Goal: Task Accomplishment & Management: Manage account settings

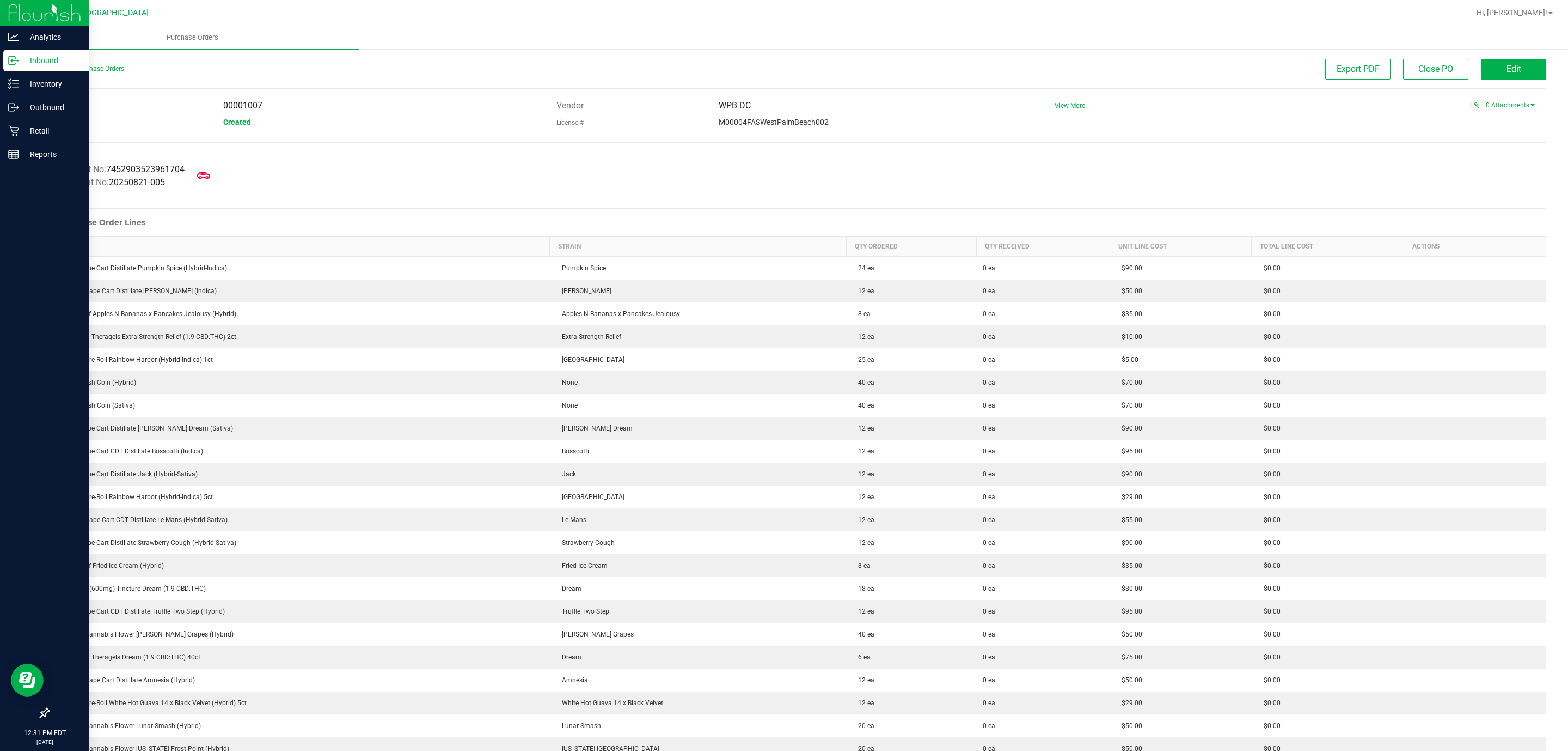
scroll to position [409, 0]
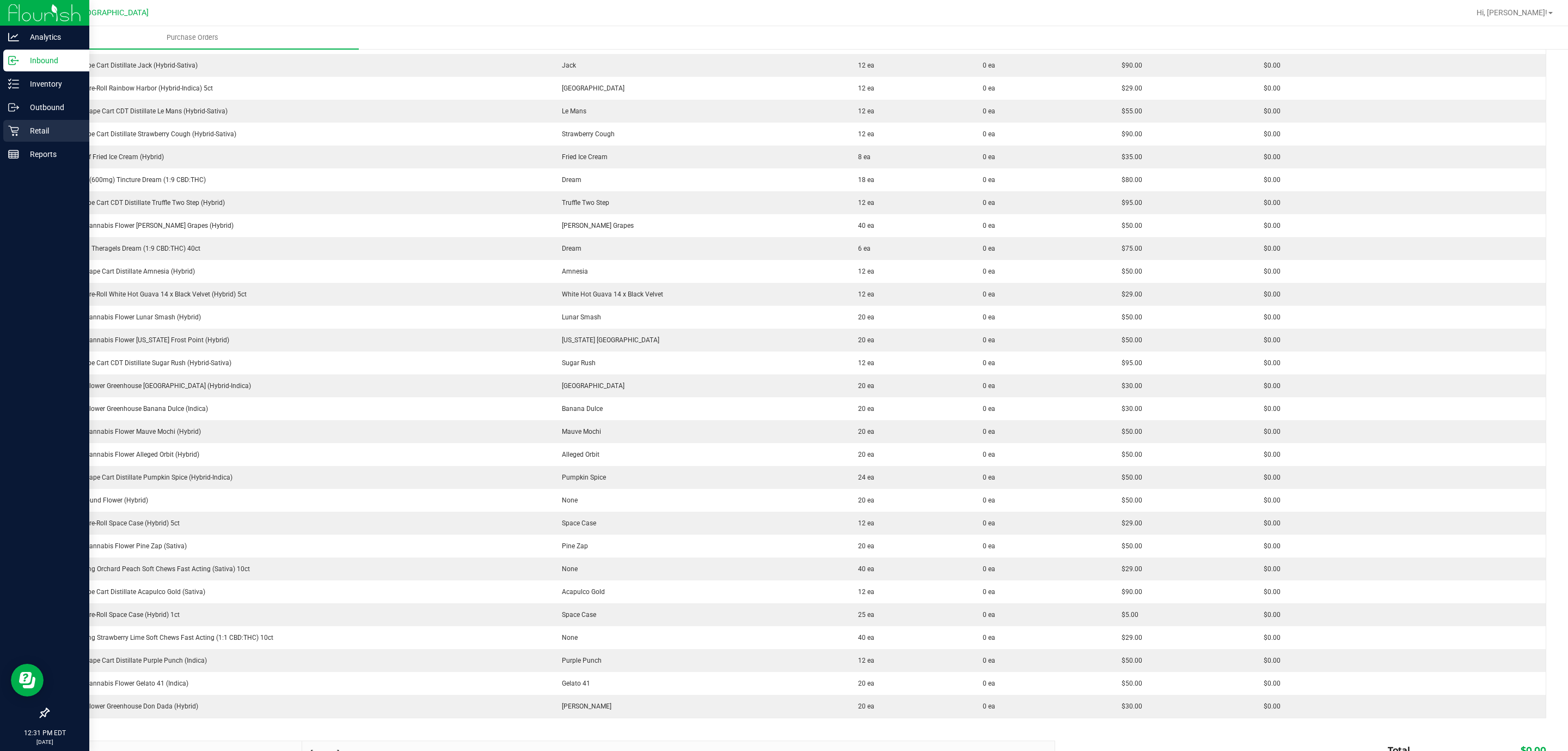
click at [23, 133] on p "Retail" at bounding box center [51, 130] width 65 height 13
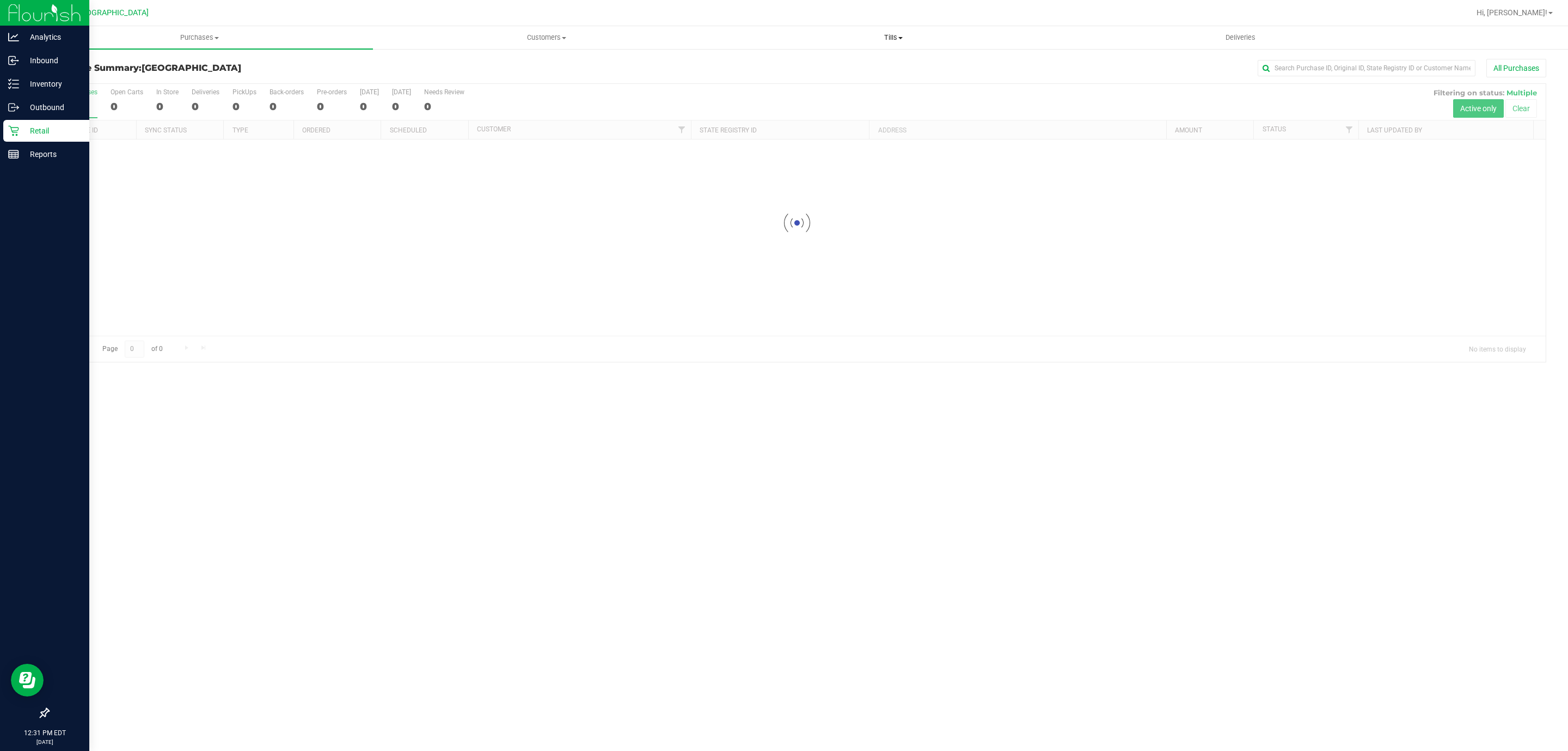
click at [891, 37] on span "Tills" at bounding box center [893, 38] width 346 height 10
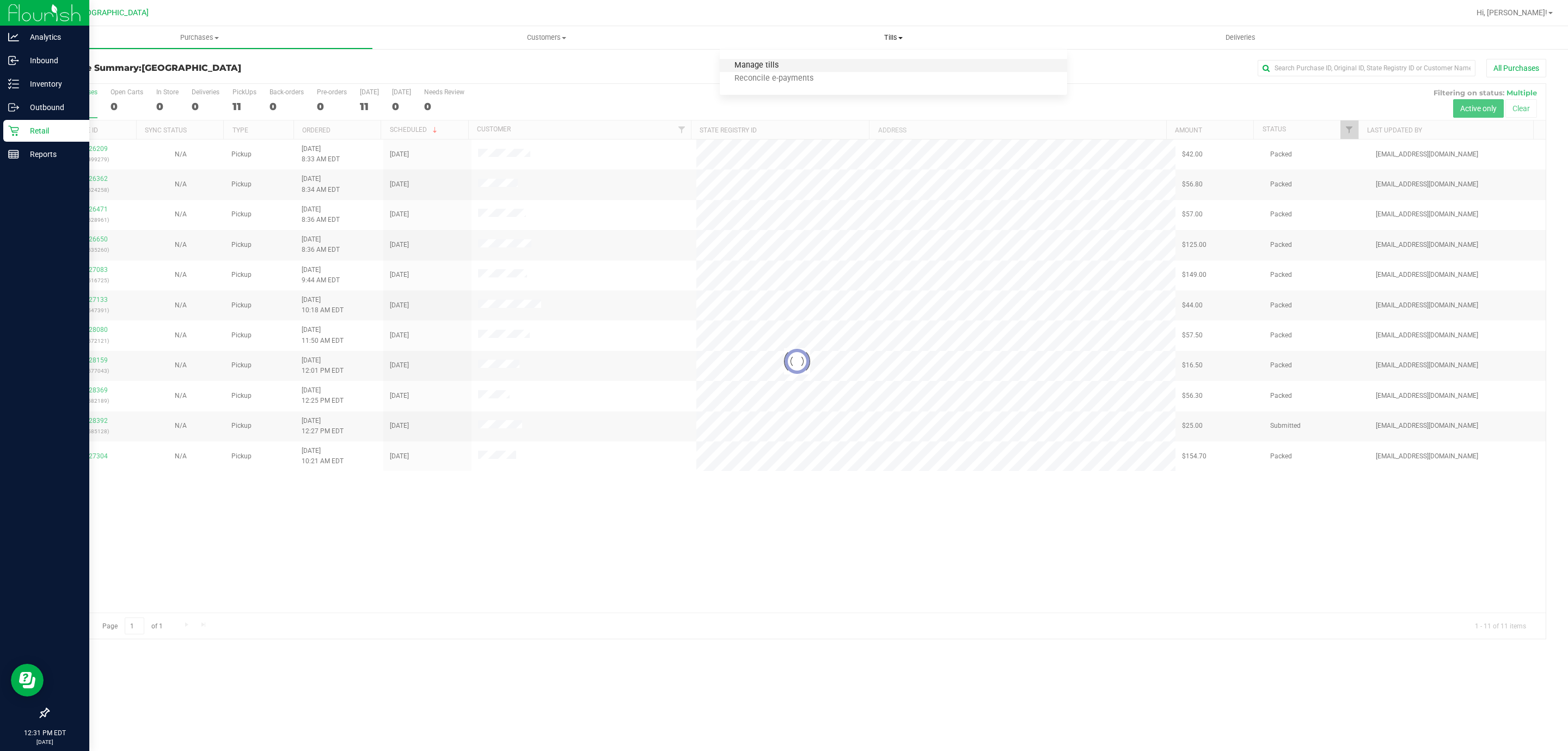
click at [771, 65] on span "Manage tills" at bounding box center [756, 65] width 74 height 9
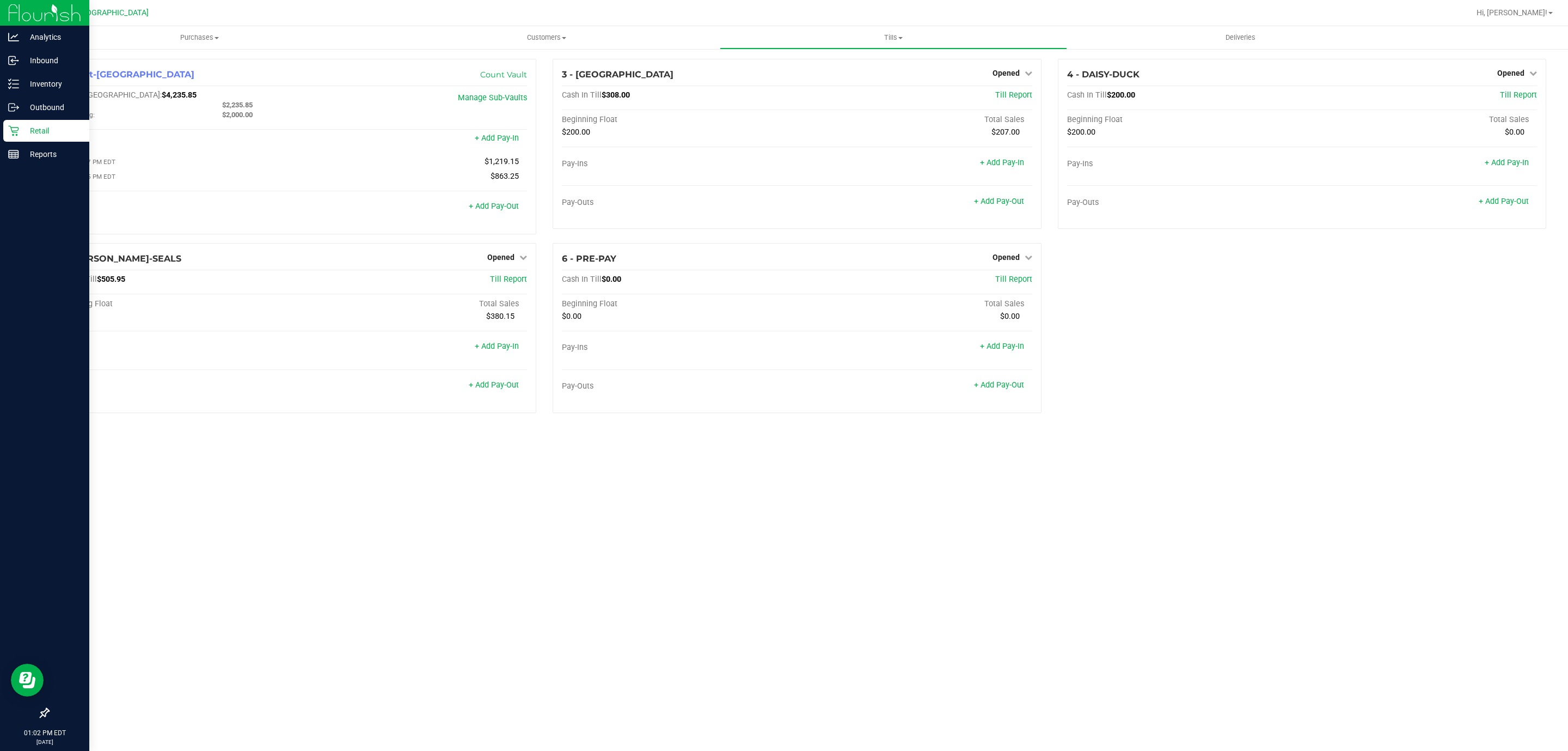
click at [1528, 18] on div "Hi, [PERSON_NAME]!" at bounding box center [1515, 12] width 85 height 19
click at [1528, 15] on span "Hi, [PERSON_NAME]!" at bounding box center [1512, 12] width 71 height 9
click at [1519, 121] on li "Sign Out" at bounding box center [1519, 116] width 82 height 19
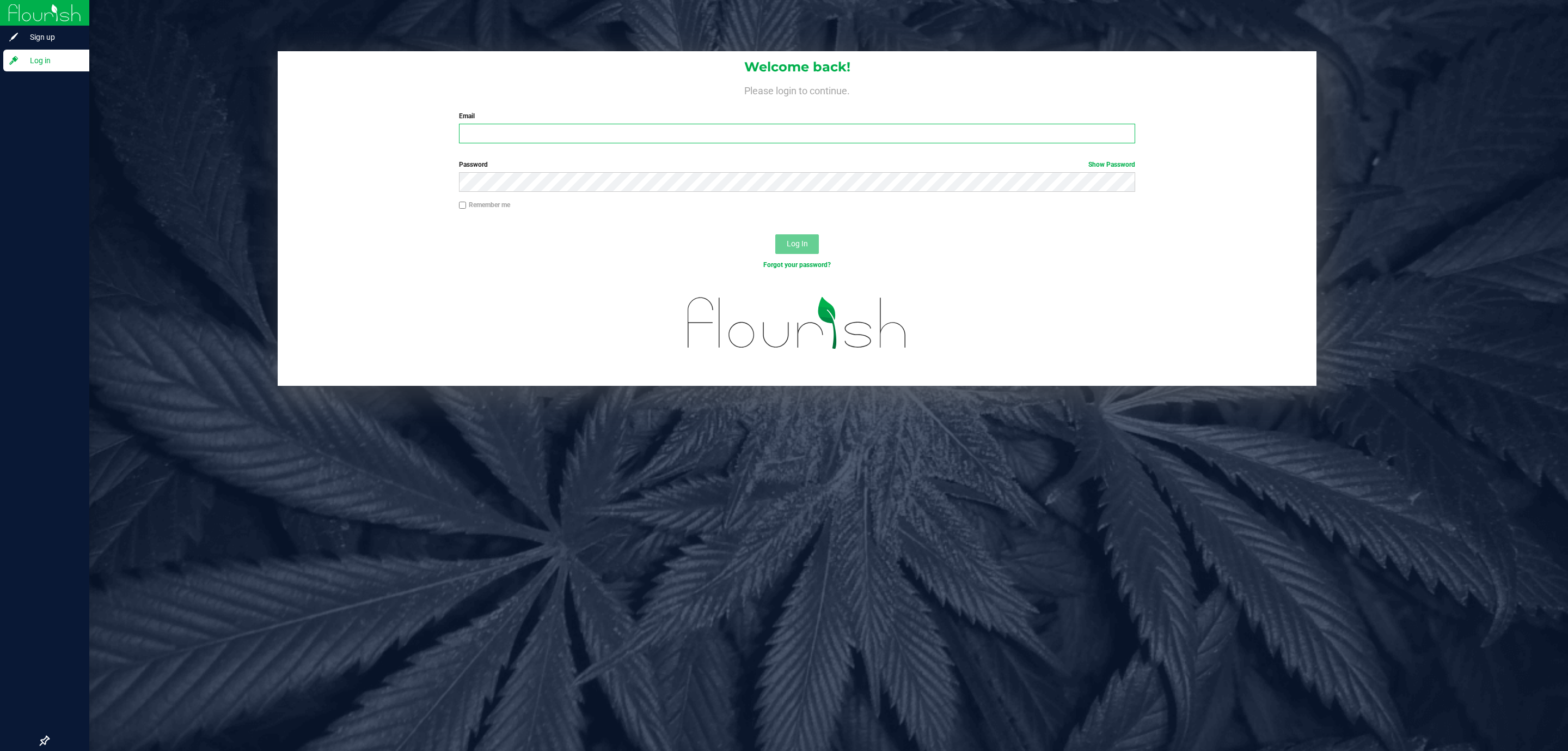
click at [601, 139] on input "Email" at bounding box center [797, 133] width 676 height 19
type input "c"
type input "[EMAIL_ADDRESS][DOMAIN_NAME]"
click at [775, 234] on button "Log In" at bounding box center [797, 244] width 44 height 19
